Goal: Navigation & Orientation: Find specific page/section

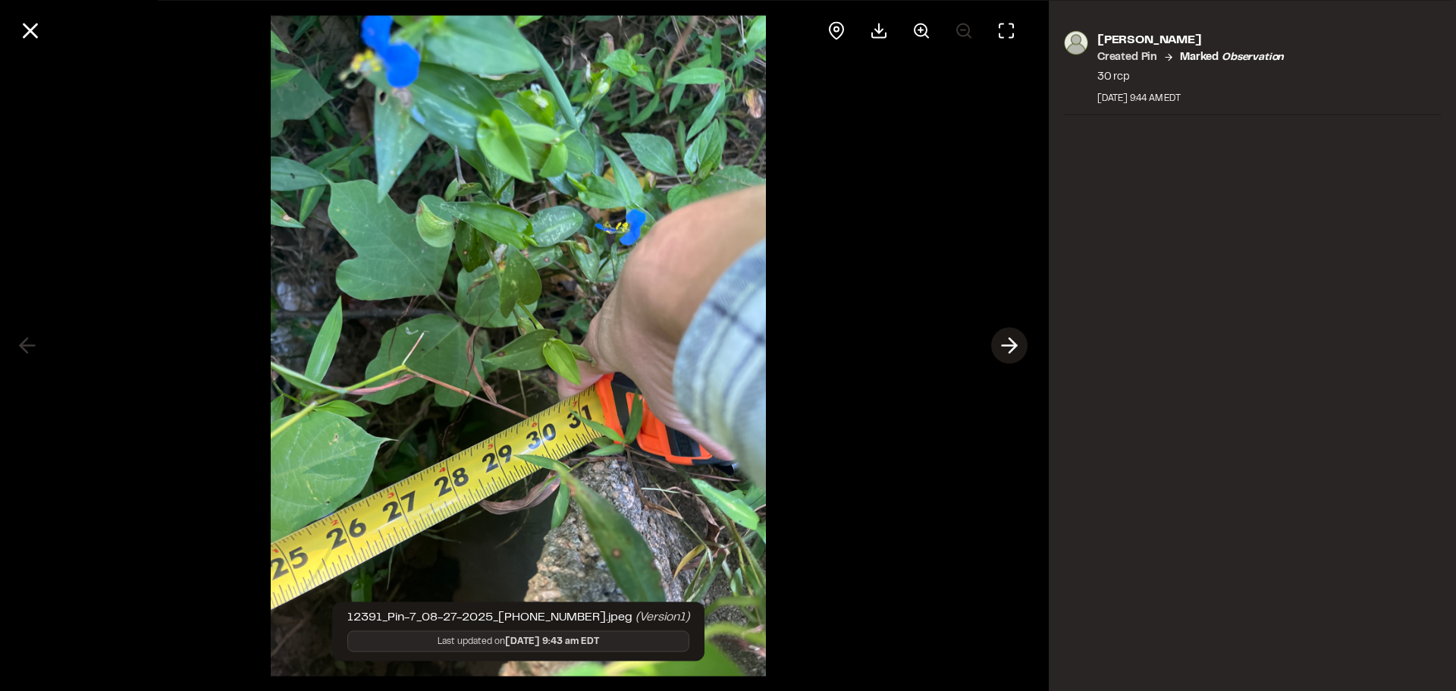
click at [1005, 347] on icon at bounding box center [1009, 346] width 24 height 26
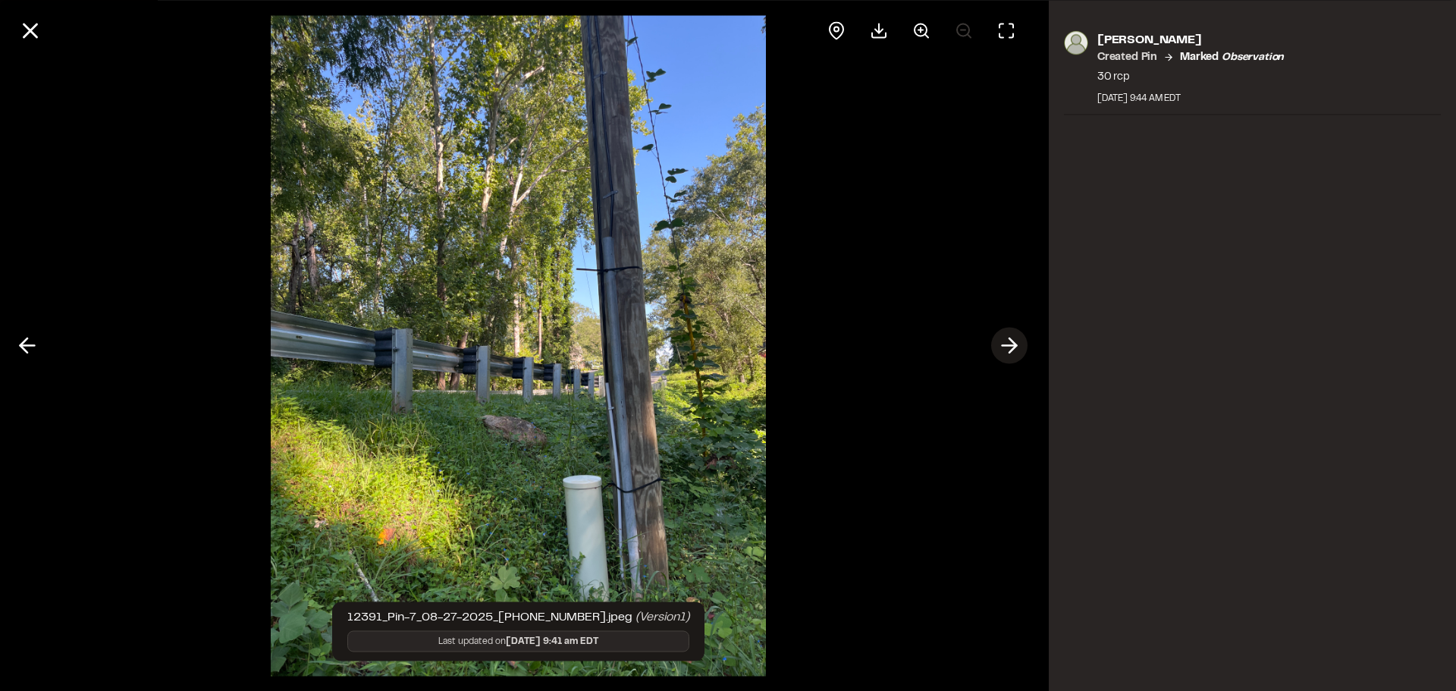
click at [1005, 347] on icon at bounding box center [1009, 346] width 24 height 26
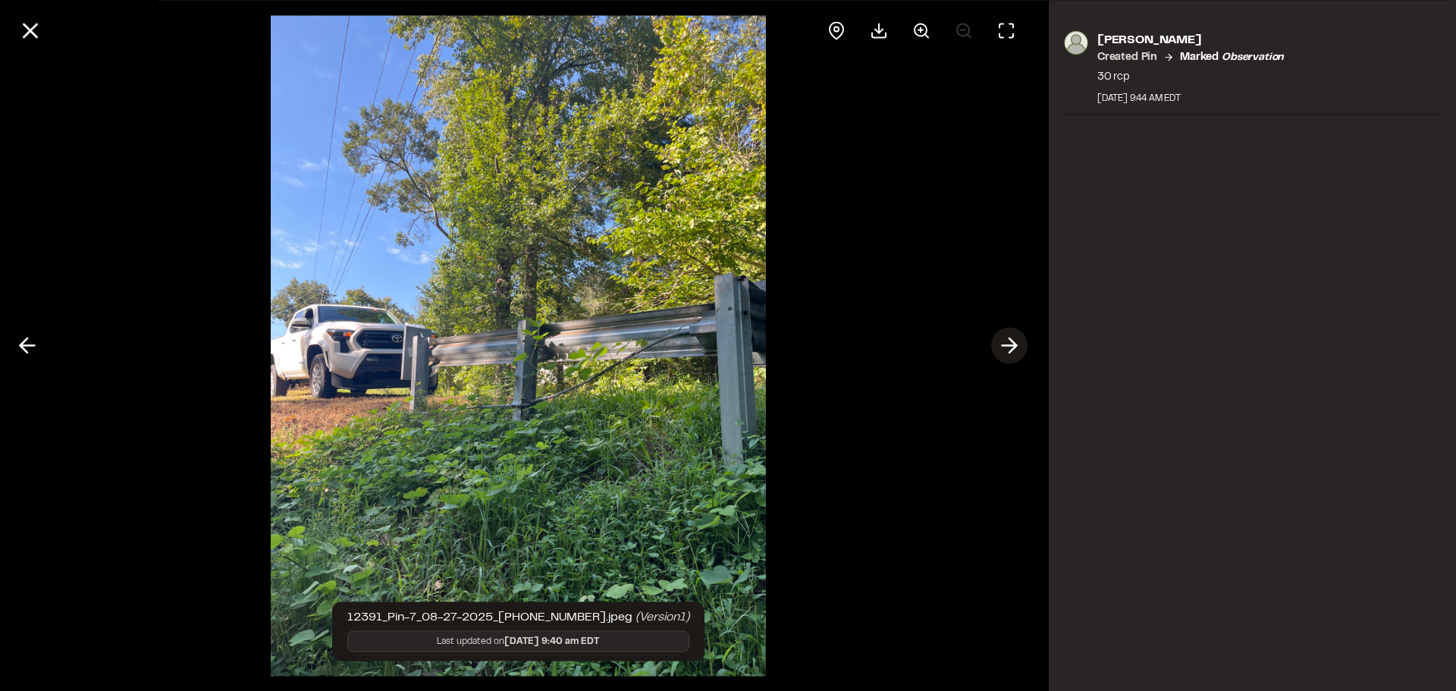
click at [1006, 347] on icon at bounding box center [1009, 346] width 24 height 26
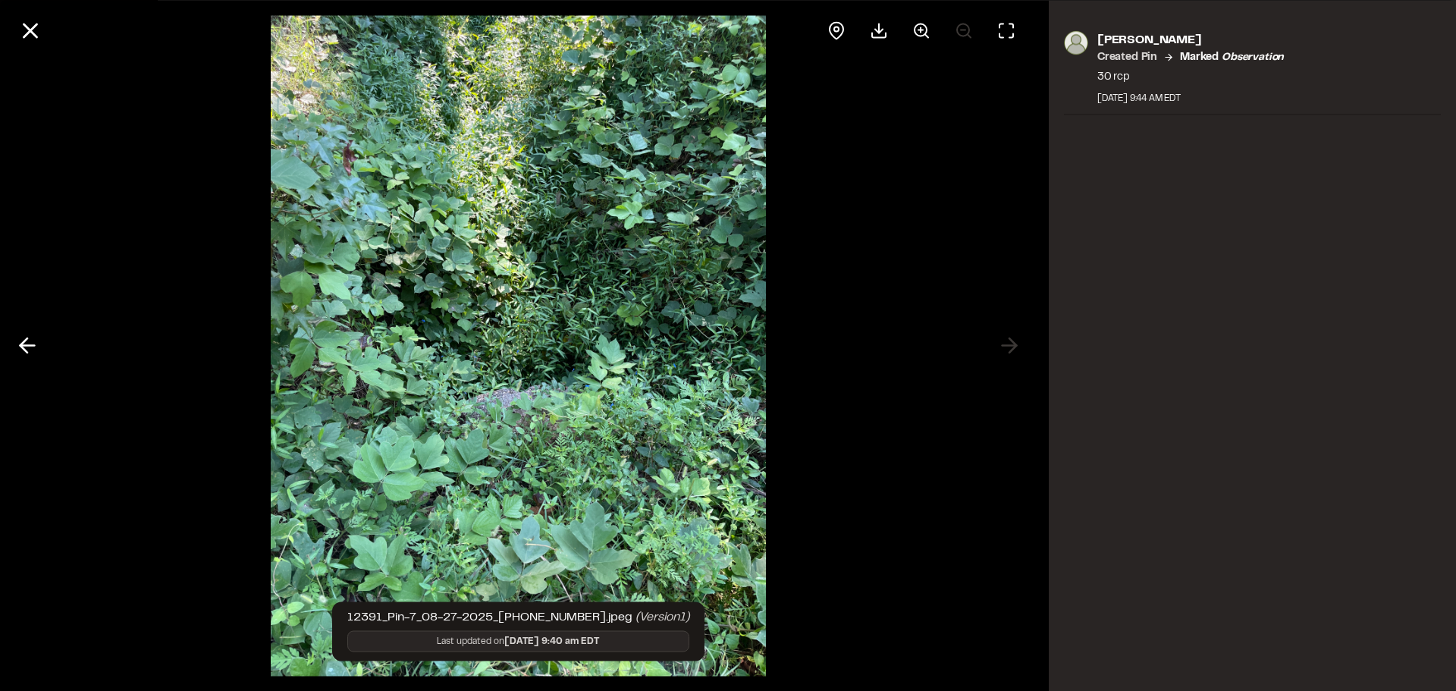
click at [1011, 344] on div at bounding box center [518, 345] width 1037 height 691
click at [19, 350] on icon at bounding box center [27, 346] width 24 height 26
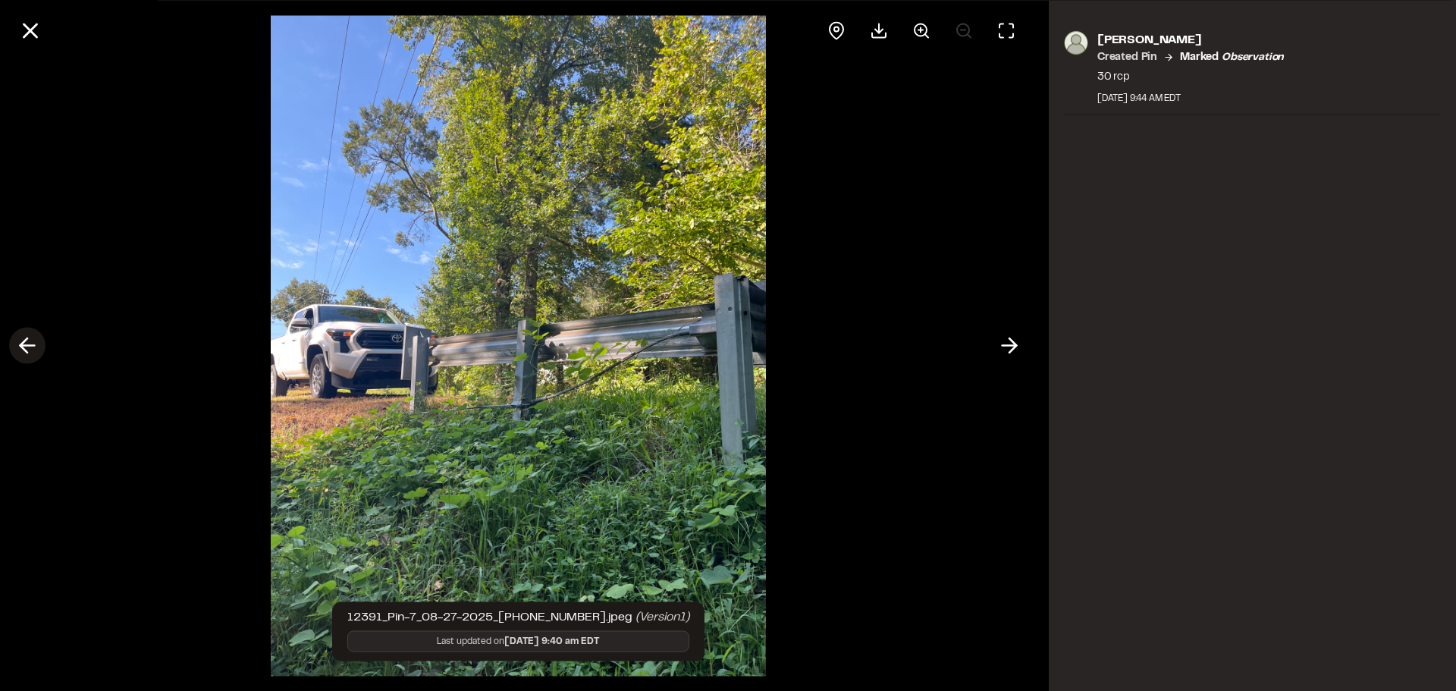
click at [19, 350] on icon at bounding box center [27, 346] width 24 height 26
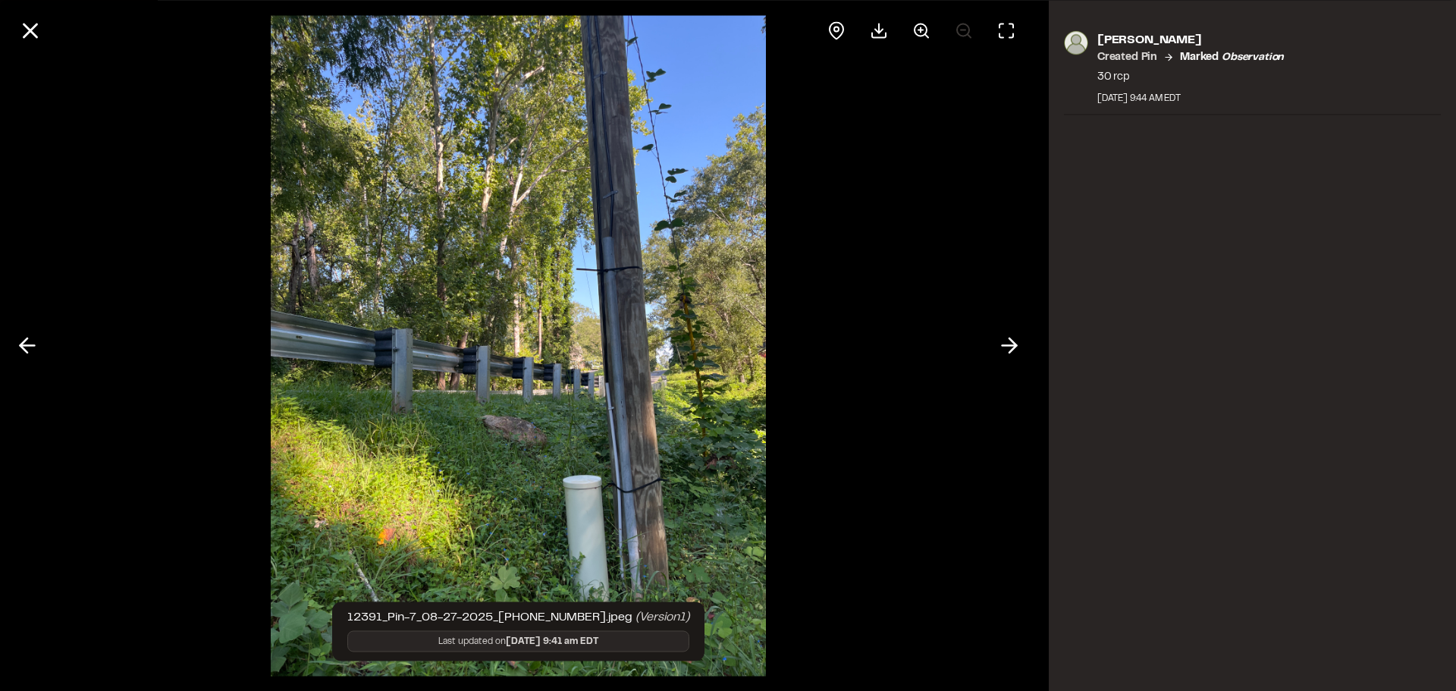
click at [20, 350] on icon at bounding box center [27, 346] width 24 height 26
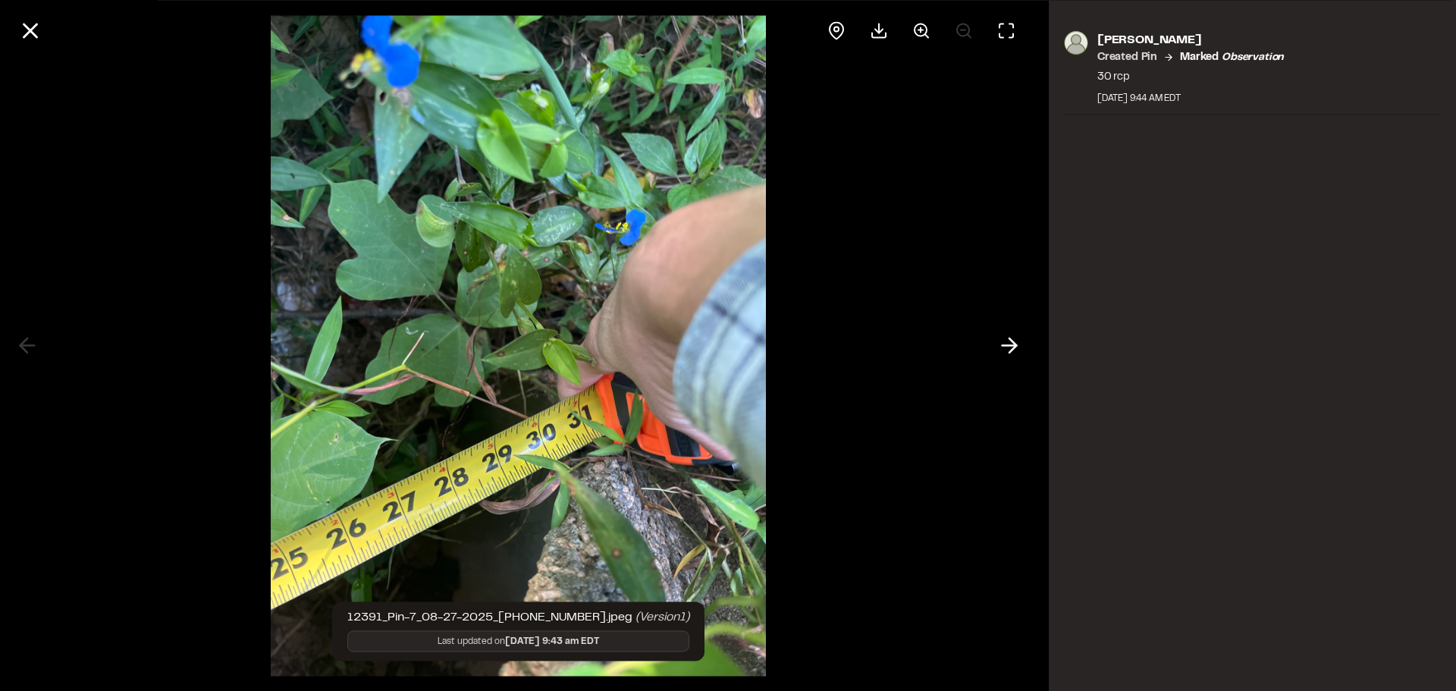
click at [20, 350] on div at bounding box center [518, 345] width 1037 height 691
click at [30, 343] on div at bounding box center [518, 345] width 1037 height 691
click at [33, 30] on icon at bounding box center [30, 30] width 26 height 26
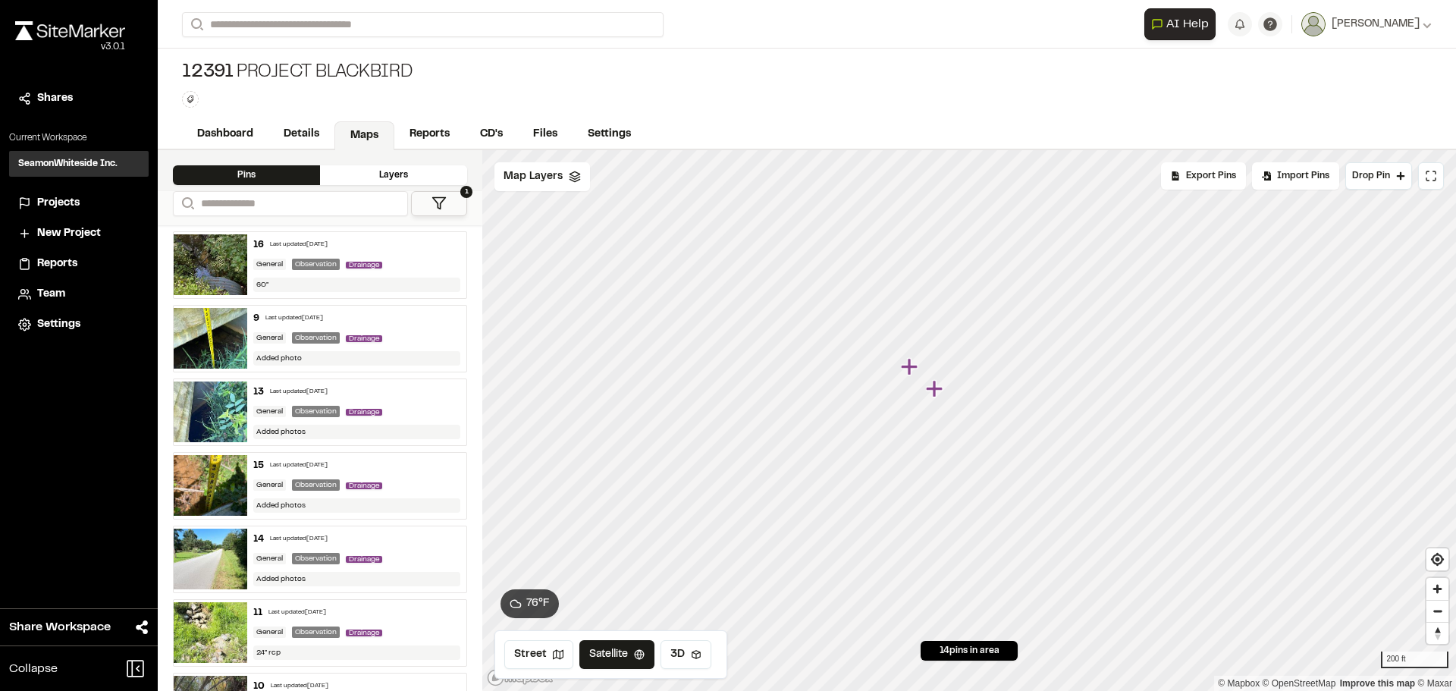
click at [939, 392] on icon "Map marker" at bounding box center [936, 389] width 20 height 20
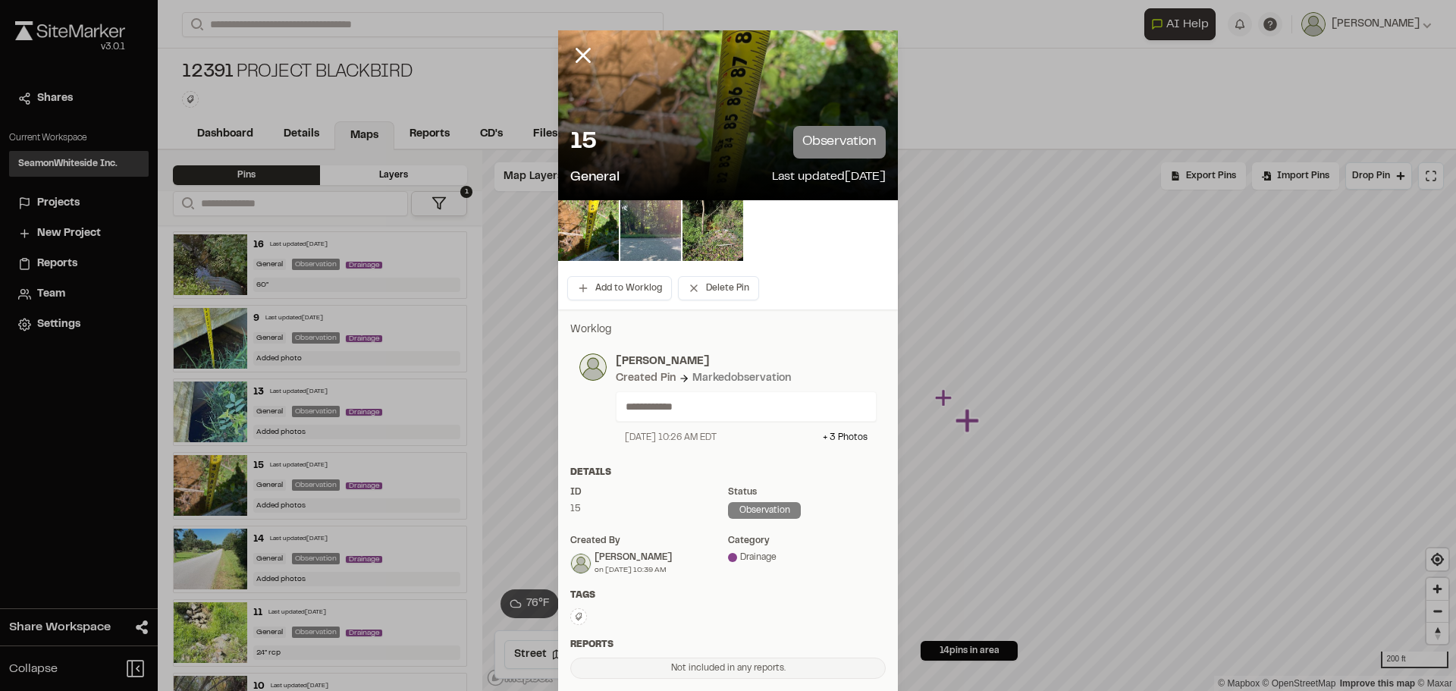
click at [697, 121] on div "15 observation General Last updated [DATE]" at bounding box center [728, 157] width 340 height 86
click at [666, 229] on img at bounding box center [650, 230] width 61 height 61
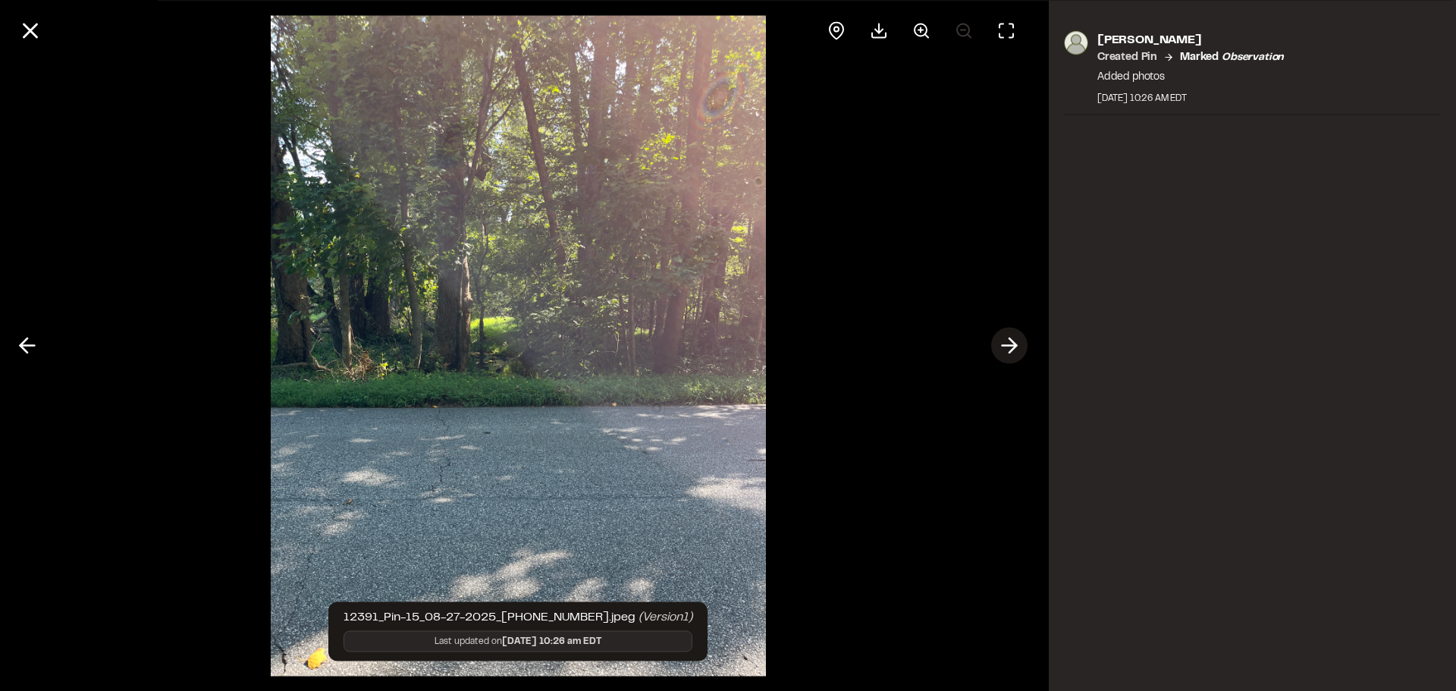
click at [1015, 343] on polyline at bounding box center [1012, 345] width 7 height 14
